Goal: Information Seeking & Learning: Learn about a topic

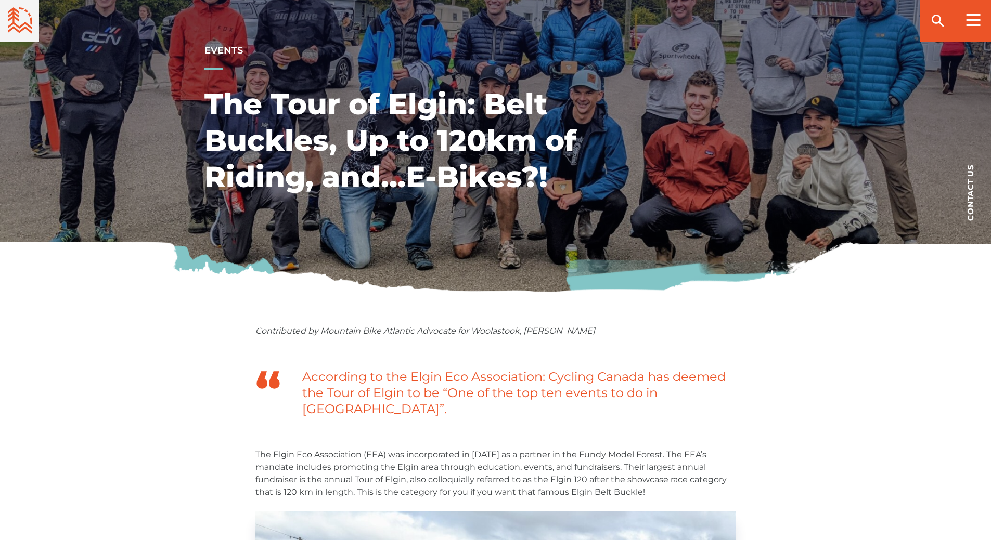
scroll to position [156, 0]
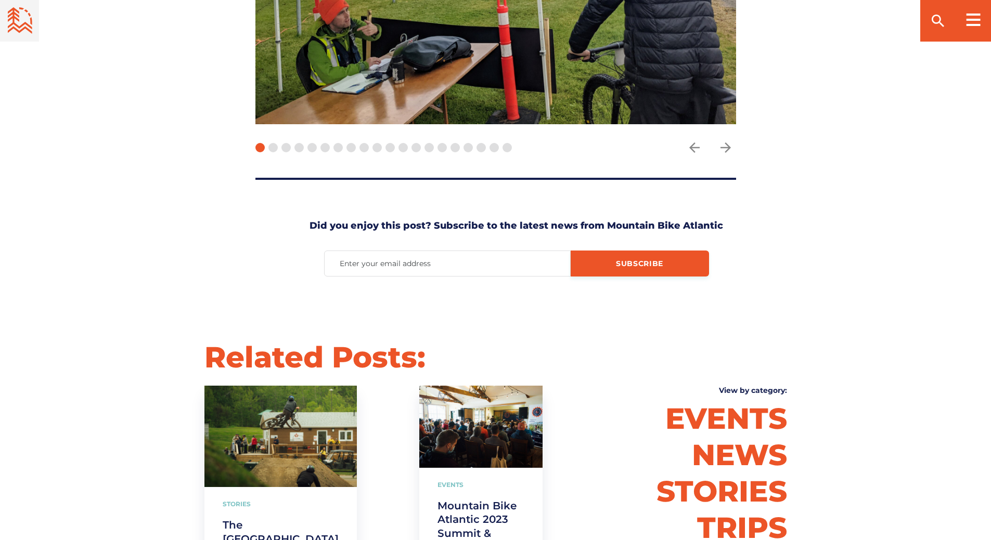
scroll to position [2861, 0]
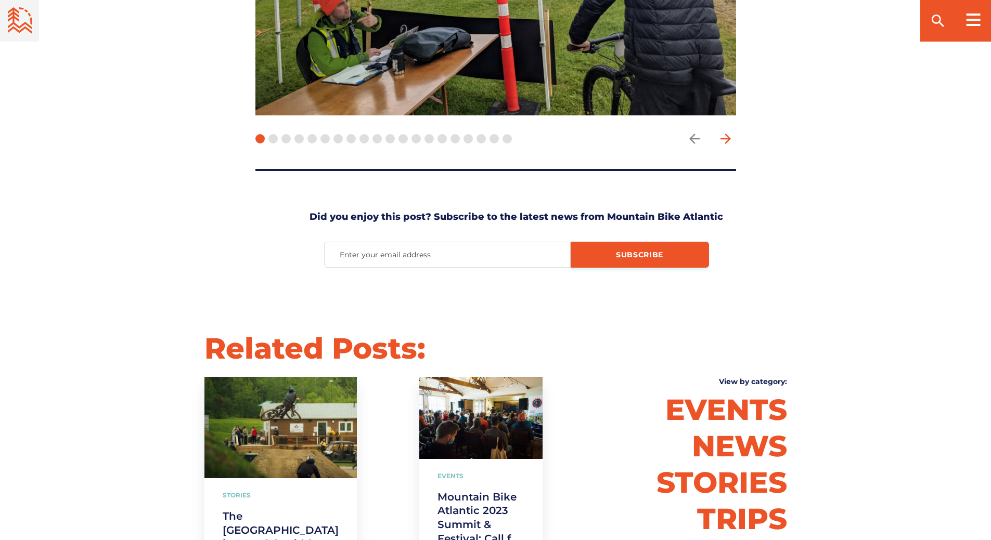
click at [729, 131] on icon "arrow forward" at bounding box center [726, 139] width 16 height 16
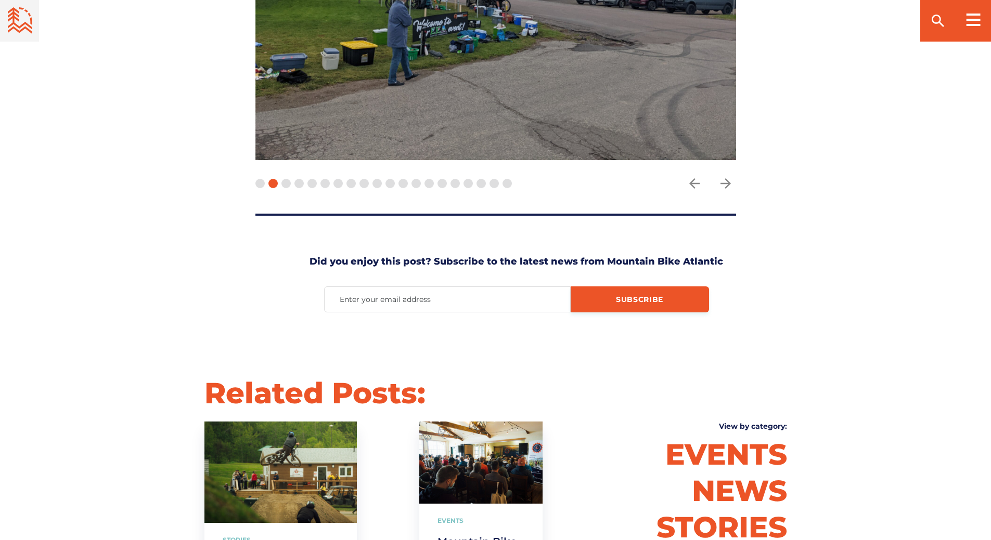
scroll to position [2705, 0]
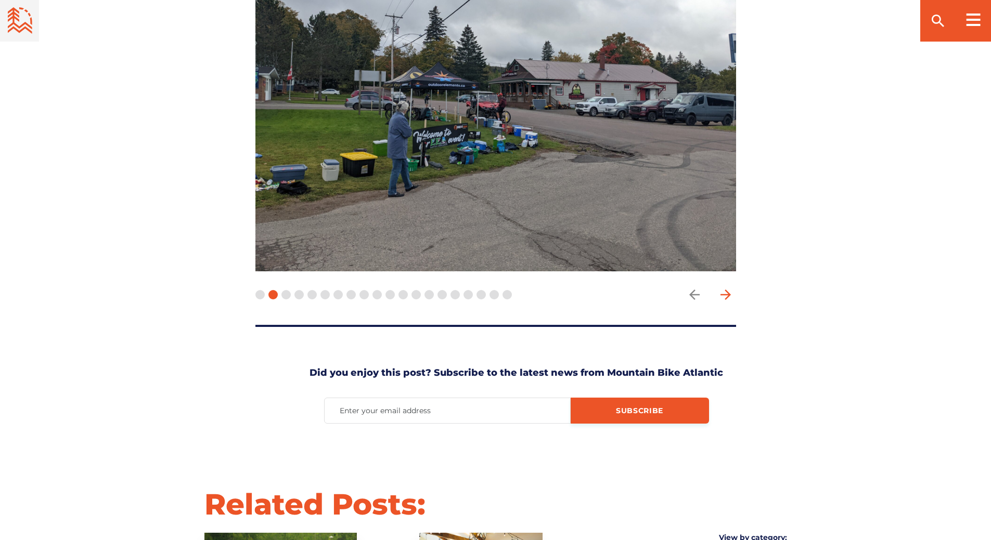
click at [724, 287] on icon "arrow forward" at bounding box center [726, 295] width 16 height 16
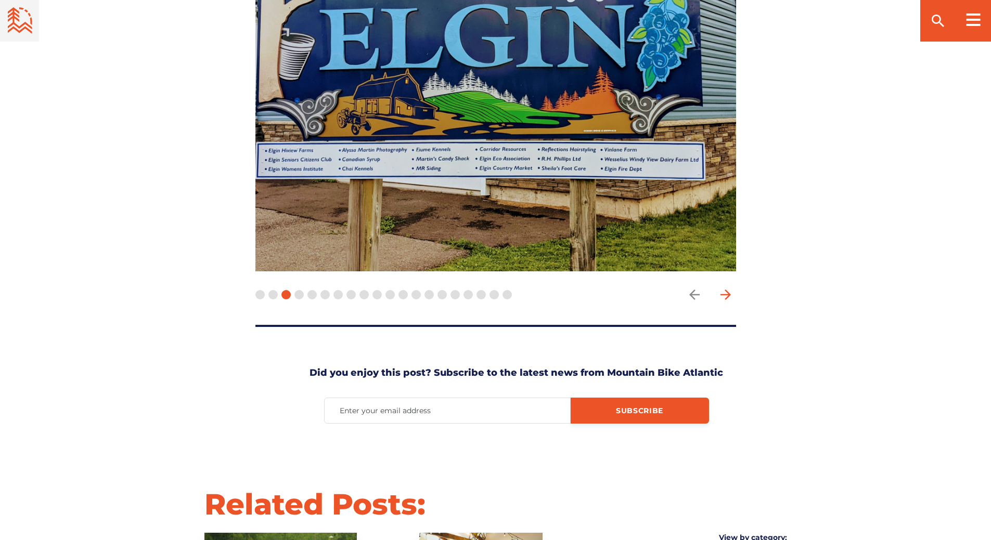
click at [724, 287] on icon "arrow forward" at bounding box center [726, 295] width 16 height 16
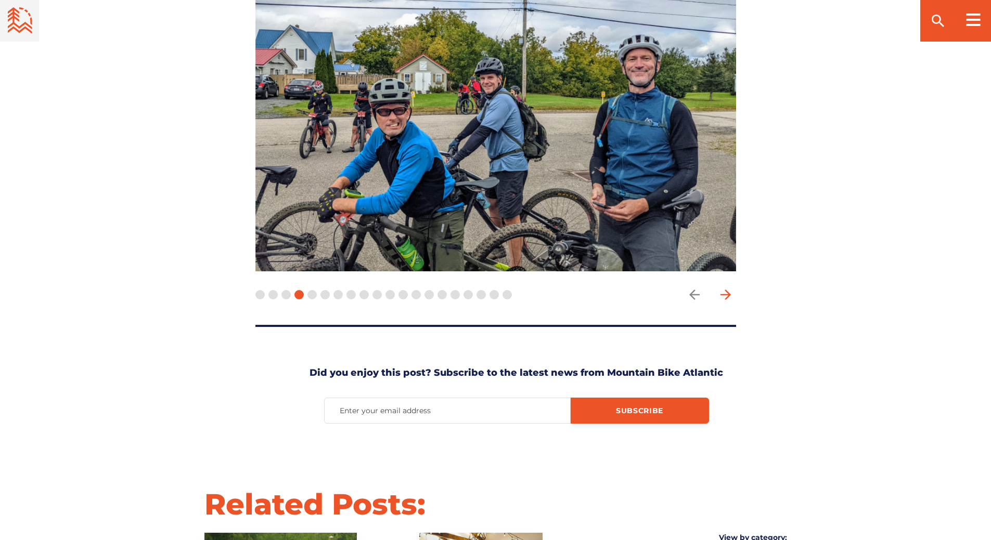
click at [724, 287] on icon "arrow forward" at bounding box center [726, 295] width 16 height 16
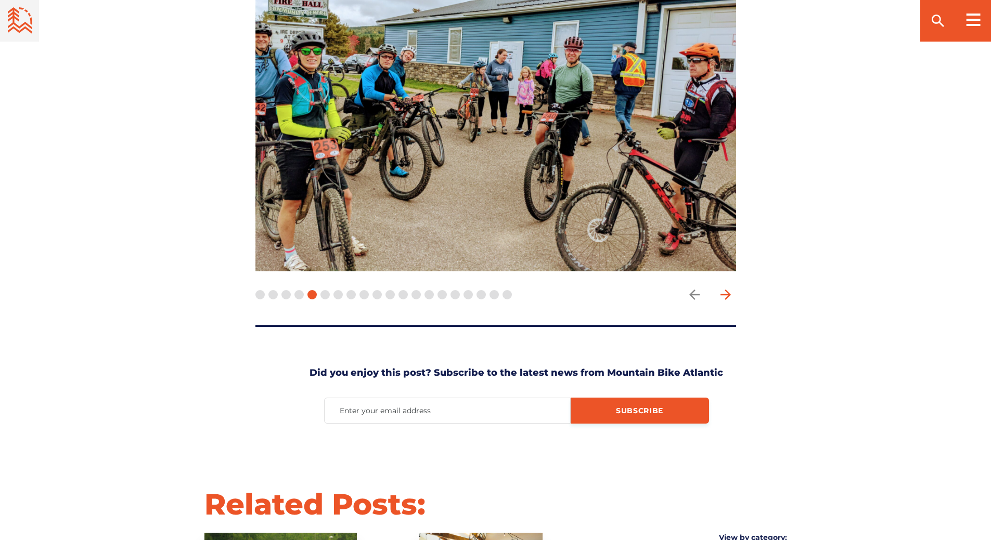
click at [724, 287] on icon "arrow forward" at bounding box center [726, 295] width 16 height 16
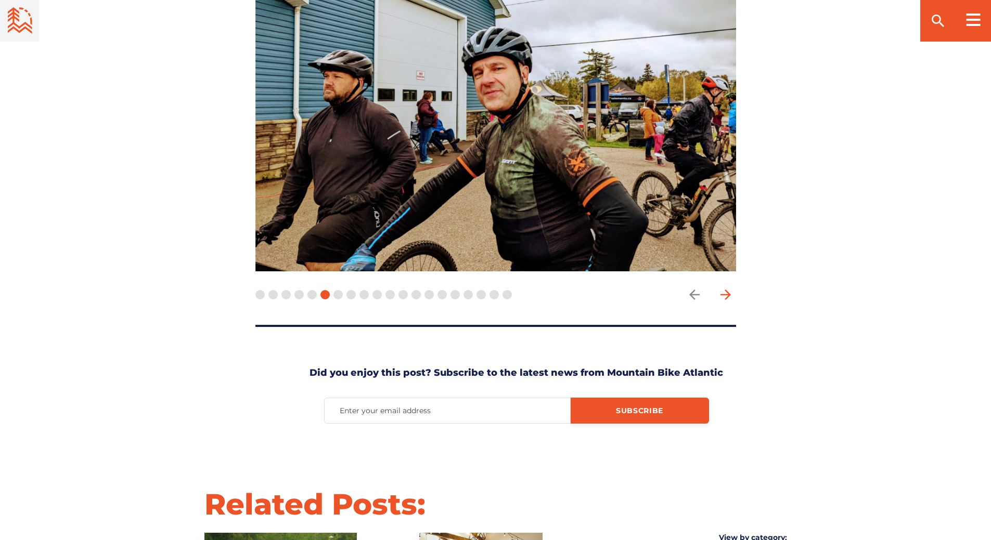
click at [724, 287] on icon "arrow forward" at bounding box center [726, 295] width 16 height 16
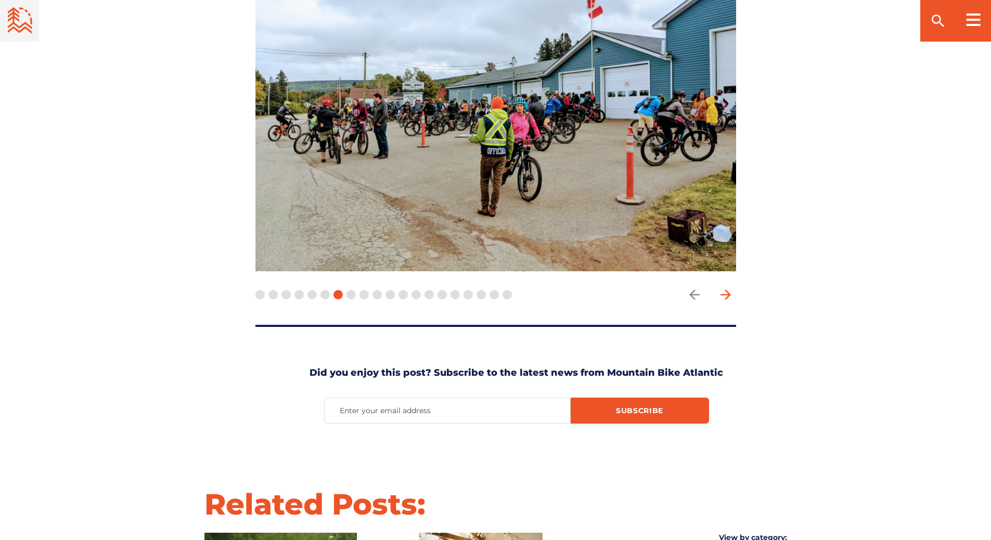
click at [728, 290] on icon "arrow forward" at bounding box center [725, 295] width 10 height 10
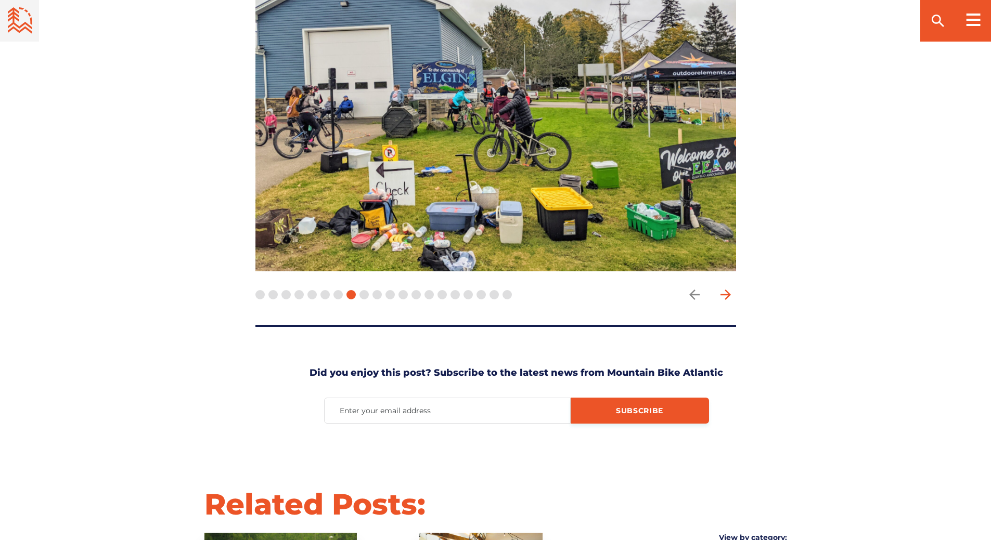
click at [728, 290] on icon "arrow forward" at bounding box center [725, 295] width 10 height 10
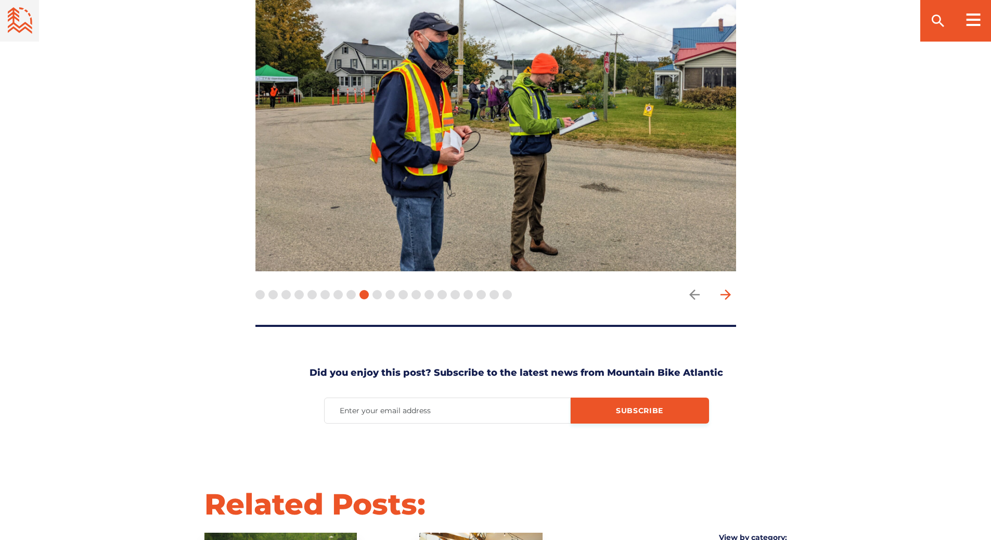
click at [728, 290] on icon "arrow forward" at bounding box center [725, 295] width 10 height 10
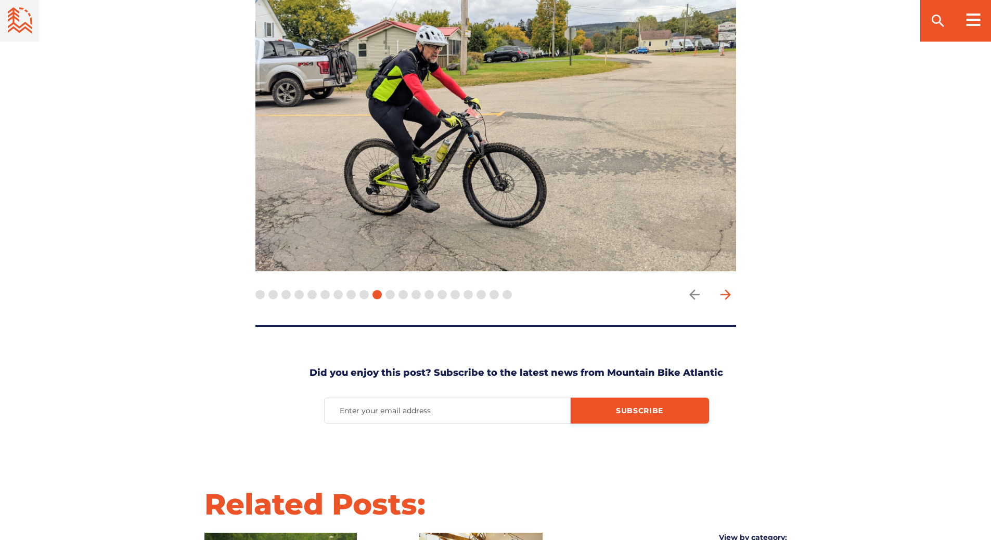
click at [728, 290] on icon "arrow forward" at bounding box center [725, 295] width 10 height 10
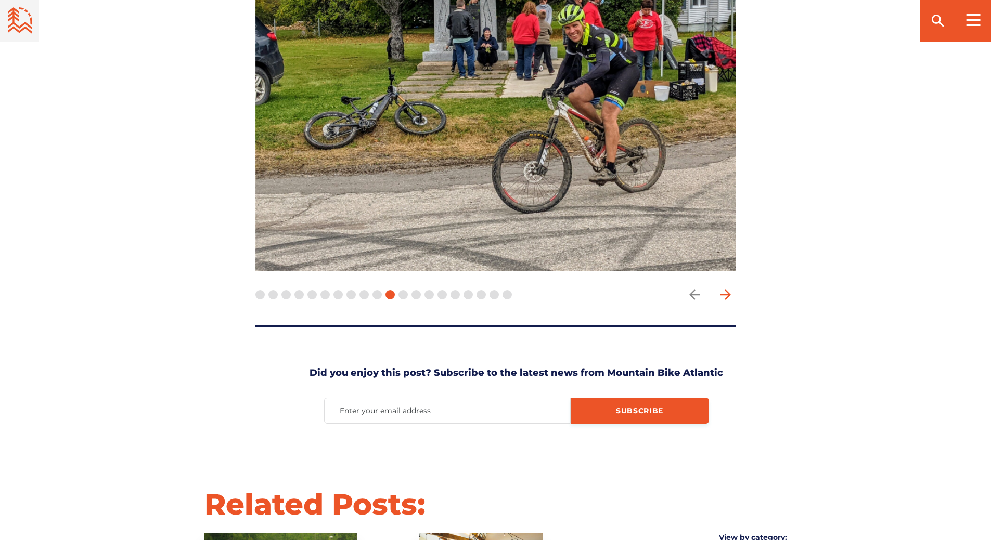
click at [728, 290] on icon "arrow forward" at bounding box center [725, 295] width 10 height 10
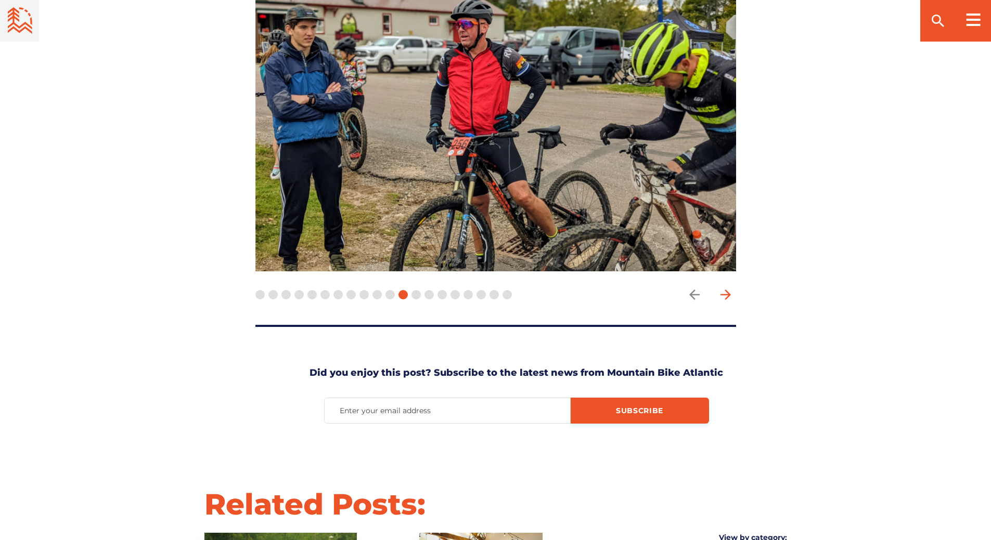
click at [728, 290] on icon "arrow forward" at bounding box center [725, 295] width 10 height 10
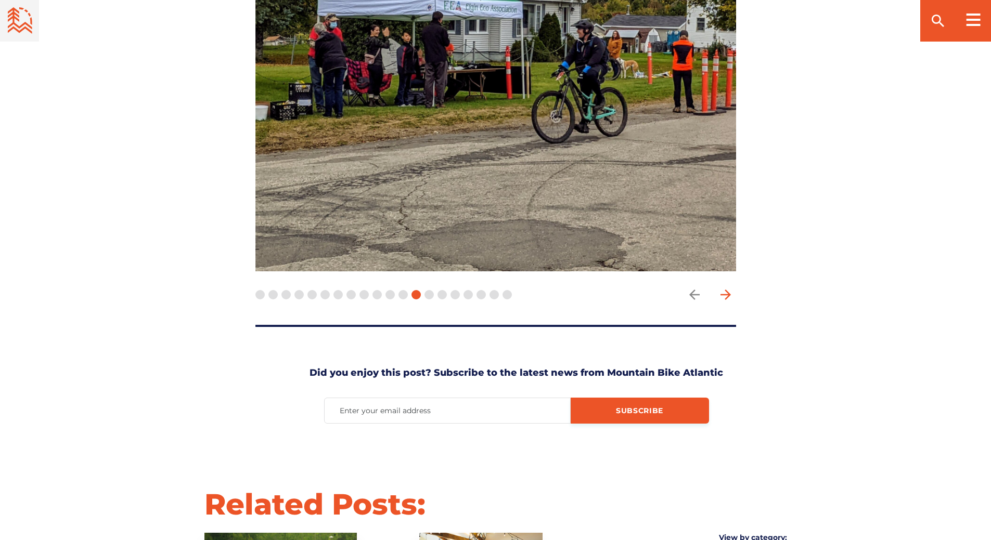
click at [728, 290] on icon "arrow forward" at bounding box center [725, 295] width 10 height 10
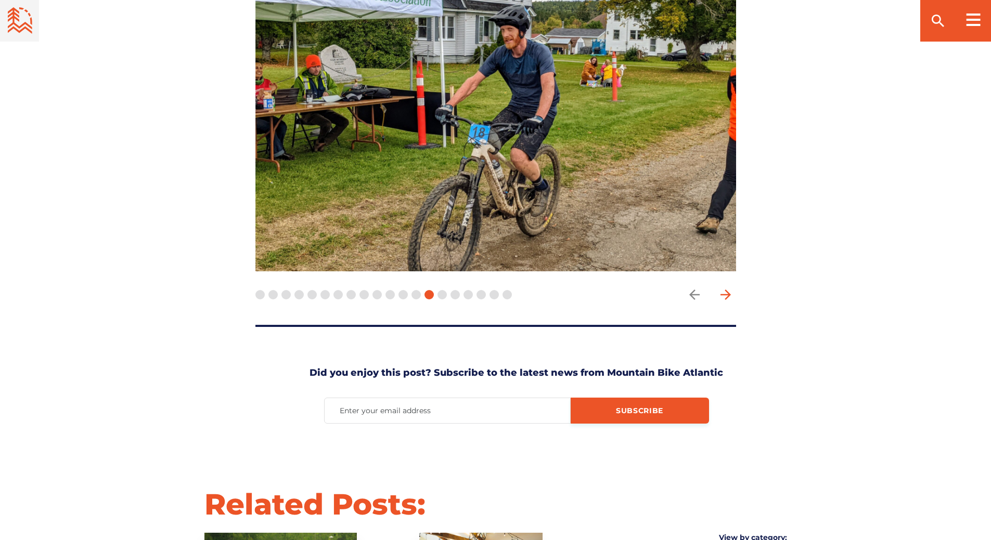
click at [728, 290] on icon "arrow forward" at bounding box center [725, 295] width 10 height 10
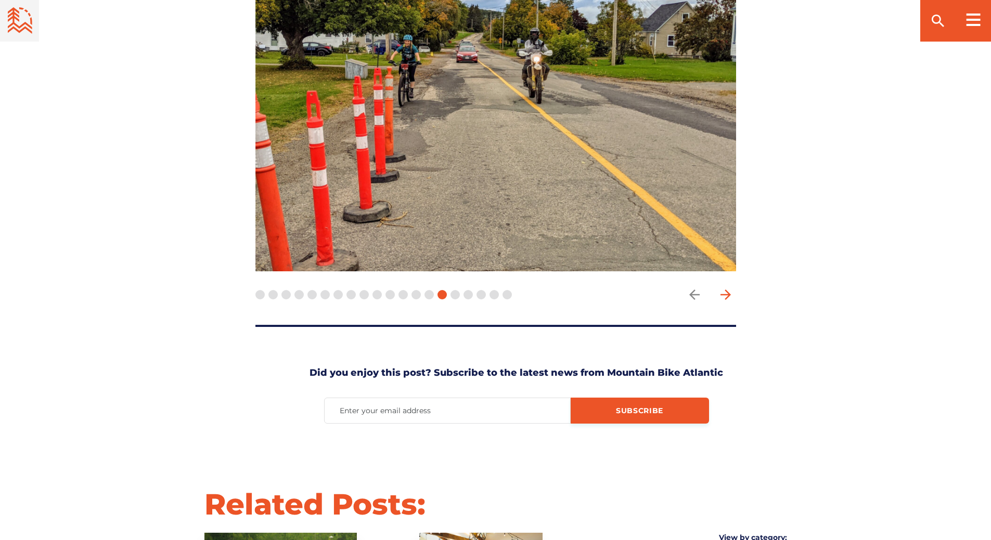
click at [728, 290] on icon "arrow forward" at bounding box center [725, 295] width 10 height 10
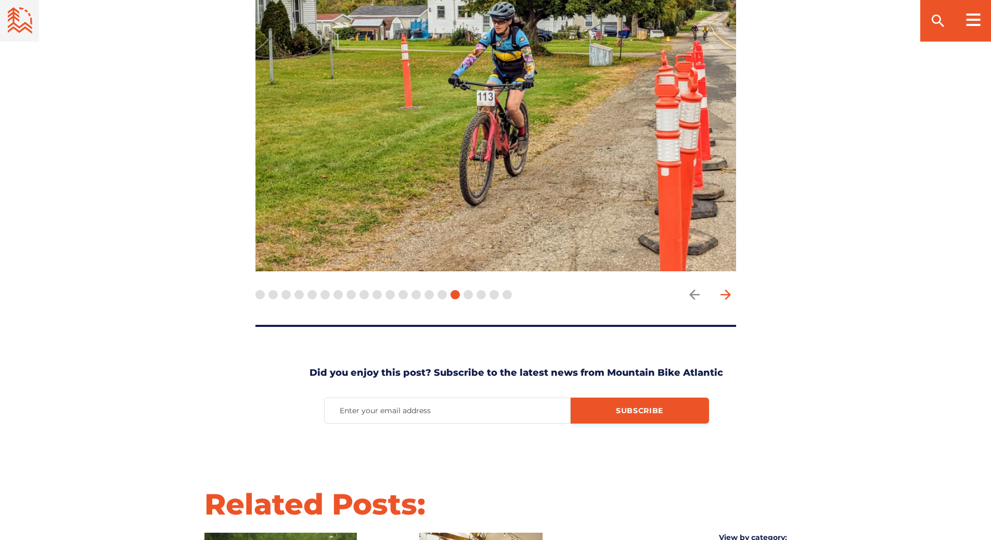
click at [728, 290] on icon "arrow forward" at bounding box center [725, 295] width 10 height 10
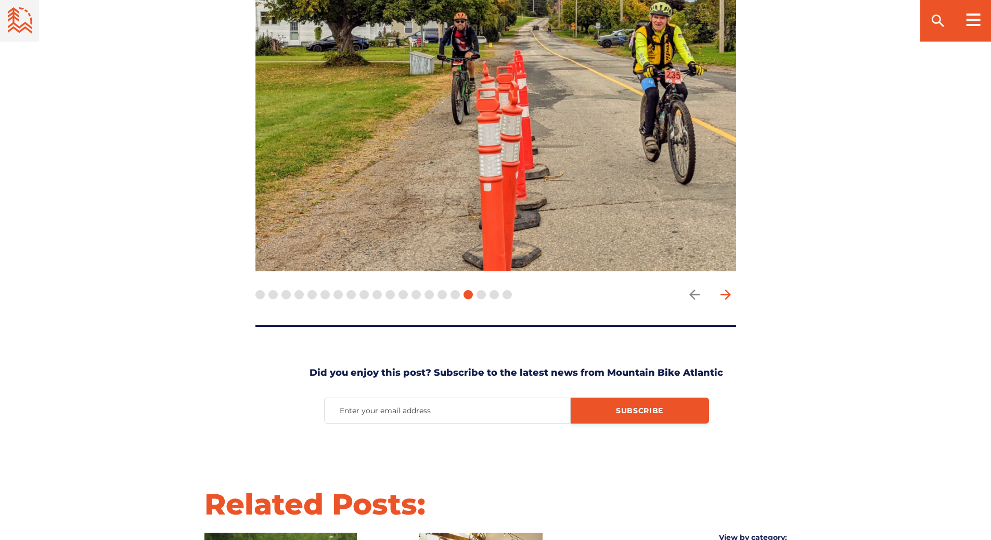
click at [728, 290] on icon "arrow forward" at bounding box center [725, 295] width 10 height 10
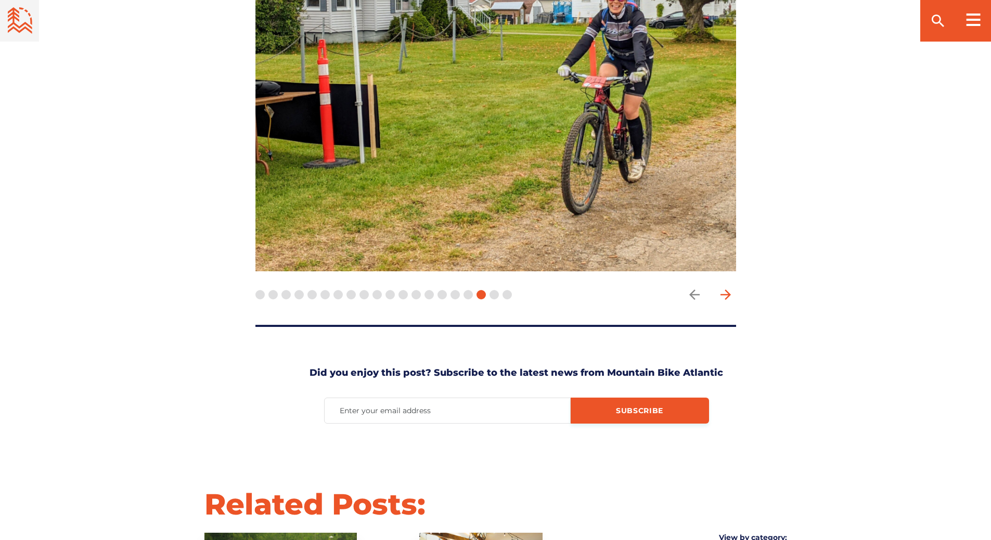
click at [728, 290] on icon "arrow forward" at bounding box center [725, 295] width 10 height 10
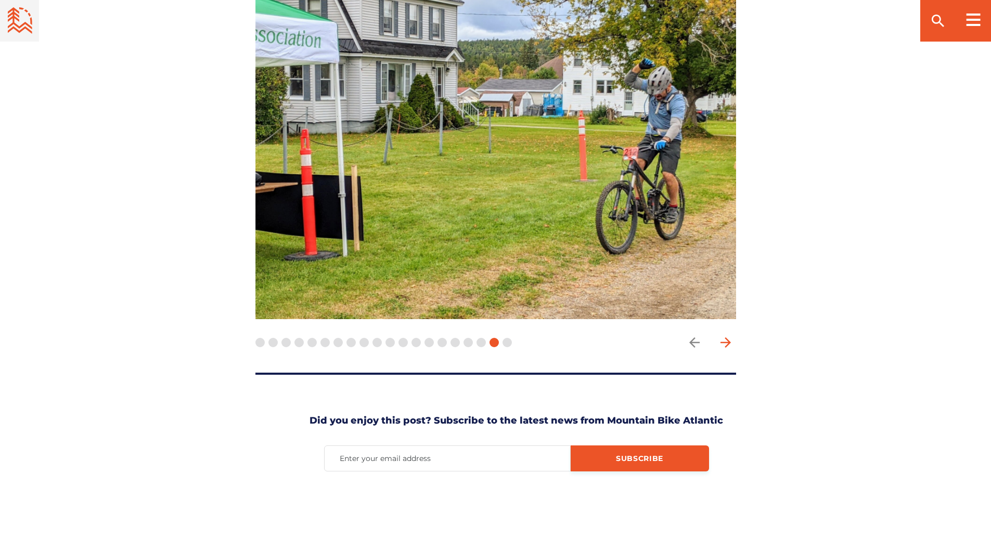
click at [725, 335] on icon "arrow forward" at bounding box center [726, 343] width 16 height 16
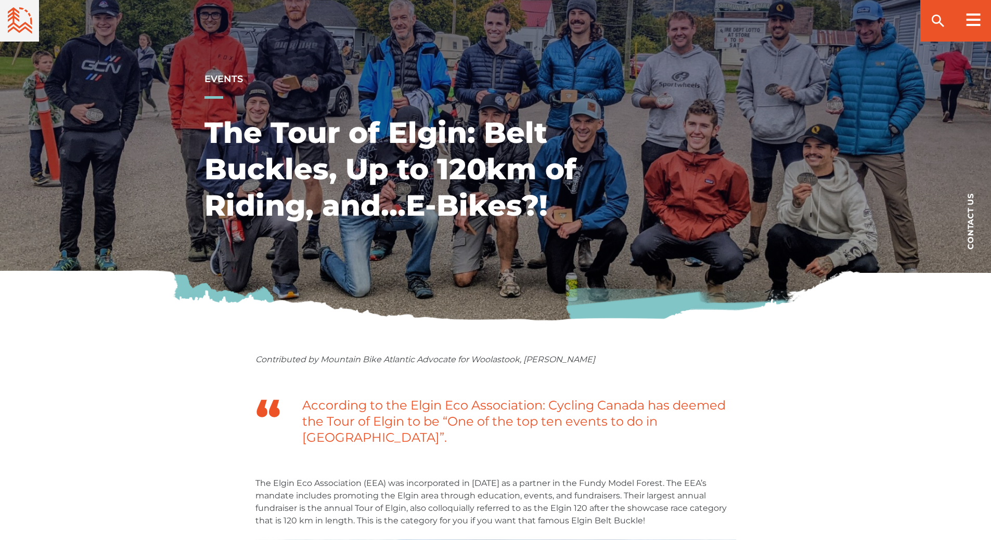
scroll to position [0, 0]
